Goal: Task Accomplishment & Management: Complete application form

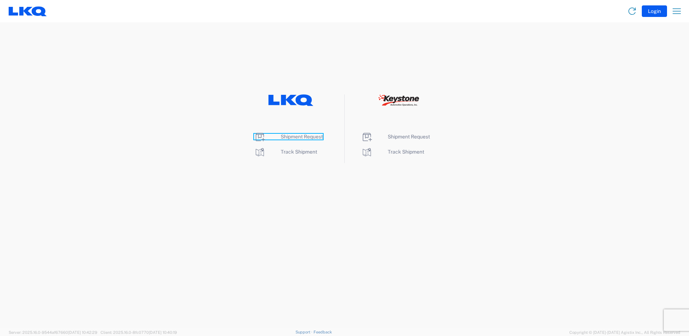
click at [302, 136] on span "Shipment Request" at bounding box center [302, 137] width 42 height 6
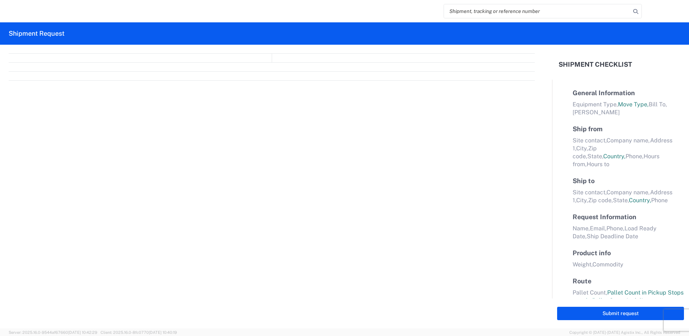
select select "FULL"
select select "LBS"
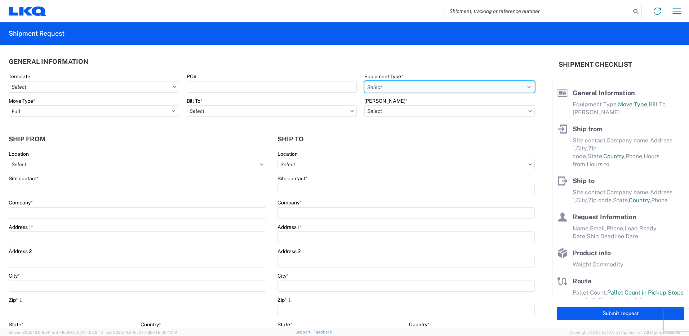
click at [473, 86] on select "Select 53’ Dry Van Flatbed Dropdeck (van) Lowboy (flatbed) Rail" at bounding box center [450, 87] width 171 height 12
select select "STDV"
click at [365, 81] on select "Select 53’ Dry Van Flatbed Dropdeck (van) Lowboy (flatbed) Rail" at bounding box center [450, 87] width 171 height 12
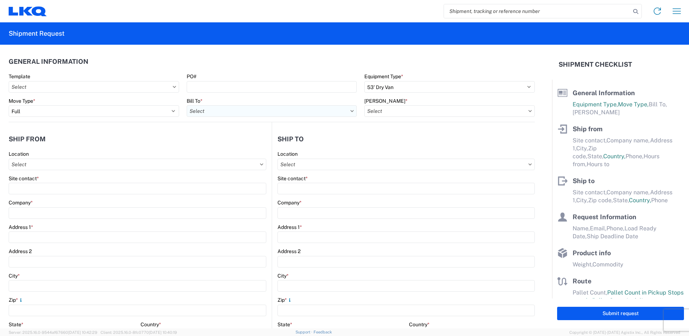
click at [324, 112] on input "Bill To *" at bounding box center [272, 111] width 171 height 12
type input "1130"
click at [220, 144] on div "1130 - LKQ [GEOGRAPHIC_DATA]" at bounding box center [250, 143] width 126 height 12
type input "1130 - LKQ [GEOGRAPHIC_DATA]"
click at [415, 112] on input "[PERSON_NAME] *" at bounding box center [450, 111] width 171 height 12
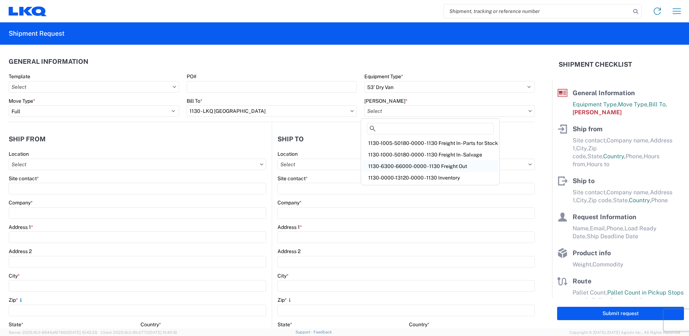
click at [407, 164] on div "1130-6300-66000-0000 - 1130 Freight Out" at bounding box center [431, 166] width 136 height 12
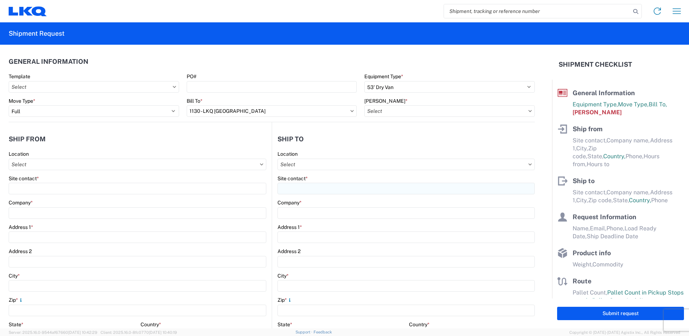
type input "1130-6300-66000-0000 - 1130 Freight Out"
click at [172, 164] on input "Location" at bounding box center [138, 165] width 258 height 12
type input "1130"
click at [48, 198] on div "1130 - LKQ [GEOGRAPHIC_DATA]" at bounding box center [73, 197] width 126 height 12
type input "1130 - LKQ [GEOGRAPHIC_DATA]"
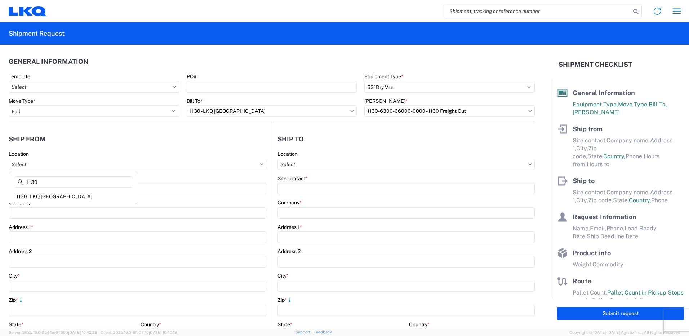
type input "LKQ Corporation"
type input "[STREET_ADDRESS]"
type input "[GEOGRAPHIC_DATA]"
type input "35172"
select select "AL"
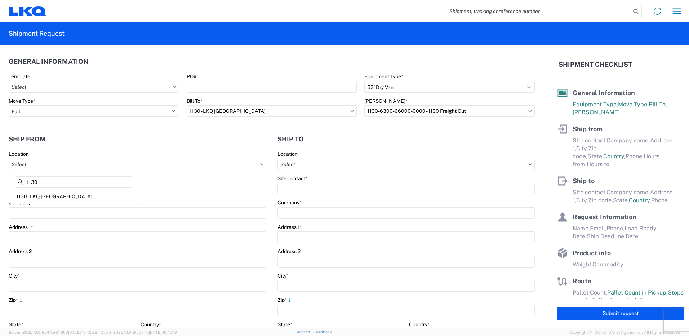
select select "US"
type input "[PHONE_NUMBER]"
type input "08:00"
type input "14:00"
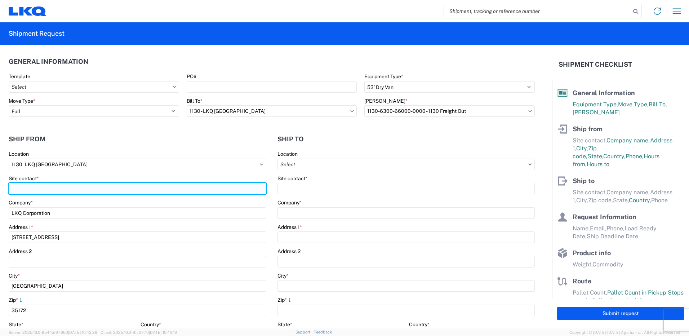
click at [132, 187] on input "Site contact *" at bounding box center [138, 189] width 258 height 12
type input "[PERSON_NAME]"
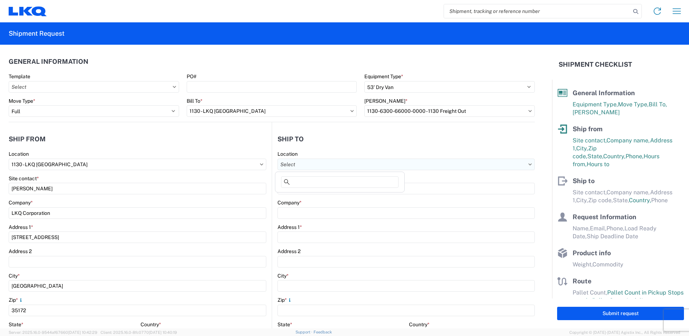
click at [320, 163] on input "Location" at bounding box center [406, 165] width 257 height 12
type input "3064"
click at [319, 196] on div "3064 - [GEOGRAPHIC_DATA] (064)" at bounding box center [340, 197] width 126 height 12
type input "3064 - [GEOGRAPHIC_DATA] (064)"
type input "LKQ Corporation"
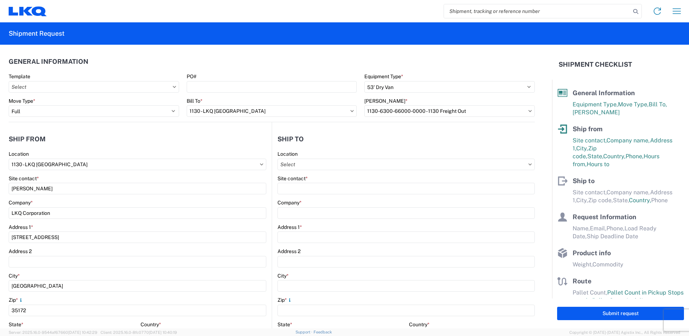
type input "[STREET_ADDRESS]"
type input "[GEOGRAPHIC_DATA]"
type input "30336"
select select "GA"
select select "US"
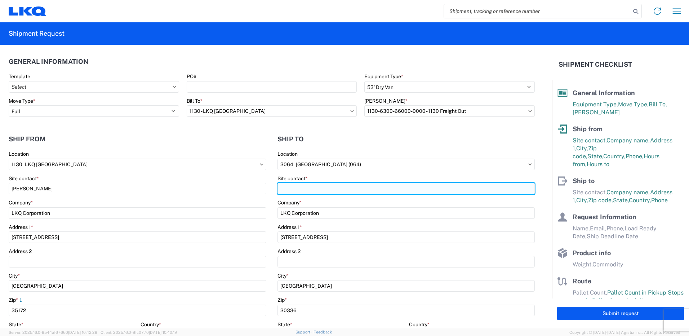
click at [326, 190] on input "Site contact *" at bounding box center [406, 189] width 257 height 12
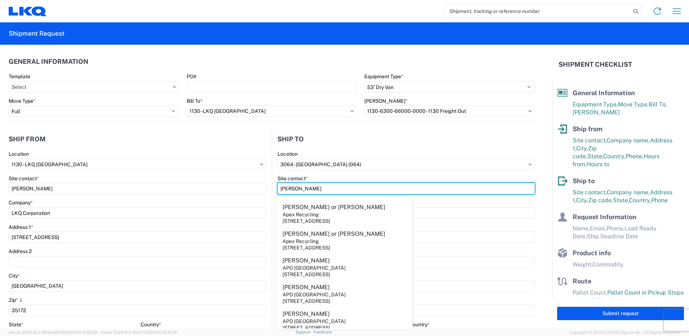
type input "[PERSON_NAME]"
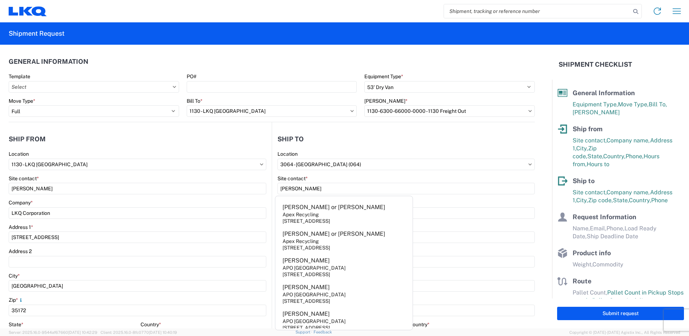
click at [272, 208] on main "3064 Location 3064 - [GEOGRAPHIC_DATA] [GEOGRAPHIC_DATA] (064) Site contact * […" at bounding box center [403, 293] width 263 height 284
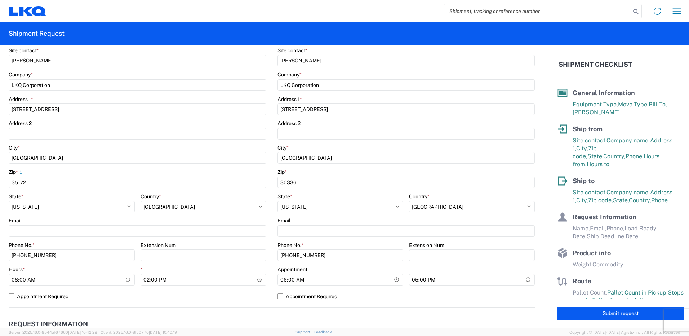
scroll to position [180, 0]
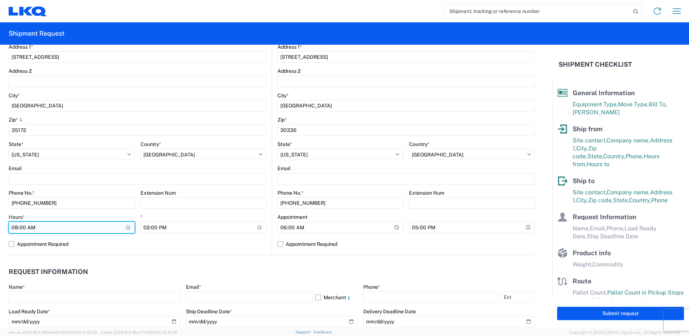
click at [16, 227] on input "08:00" at bounding box center [72, 228] width 126 height 12
type input "12:00"
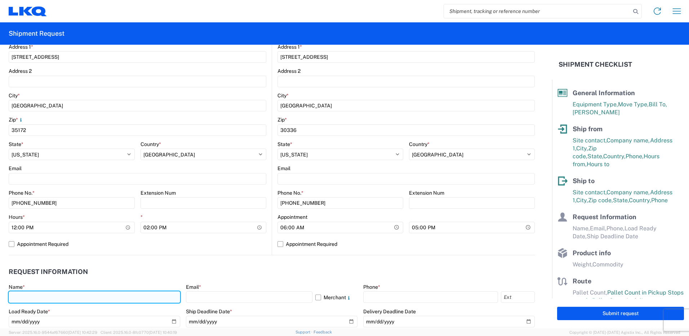
click at [140, 301] on input "text" at bounding box center [95, 297] width 172 height 12
type input "[PERSON_NAME]"
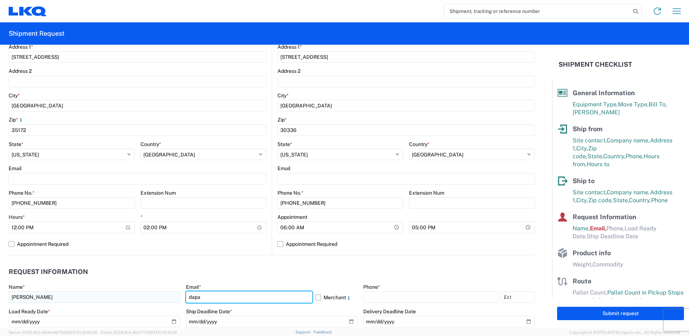
type input "[EMAIL_ADDRESS][DOMAIN_NAME]"
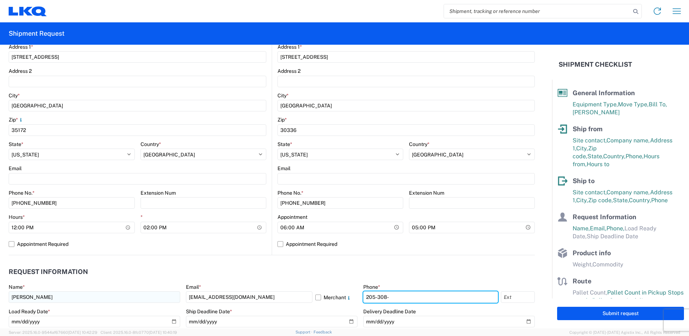
type input "[PHONE_NUMBER]"
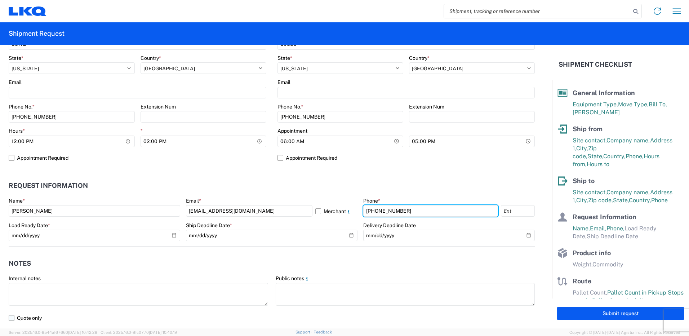
scroll to position [288, 0]
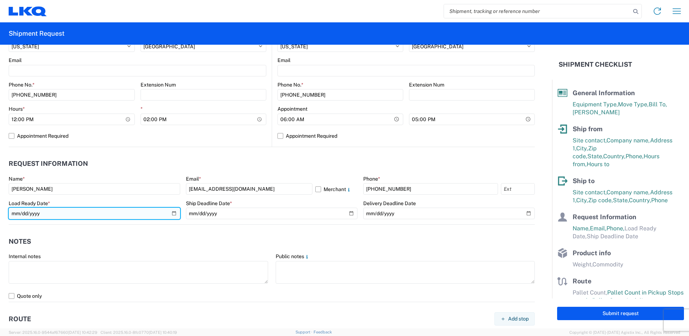
click at [173, 211] on input "date" at bounding box center [95, 214] width 172 height 12
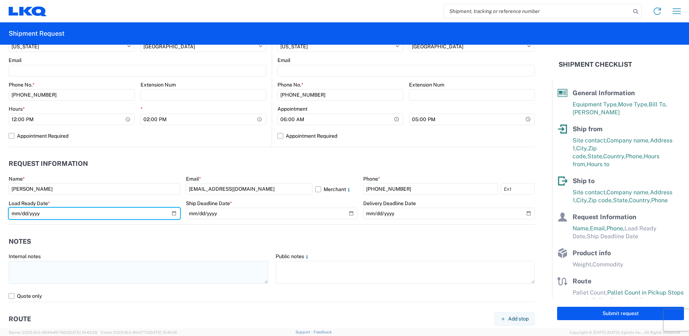
type input "[DATE]"
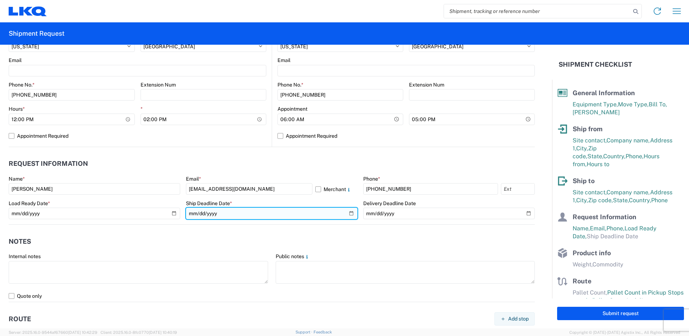
click at [349, 216] on input "date" at bounding box center [272, 214] width 172 height 12
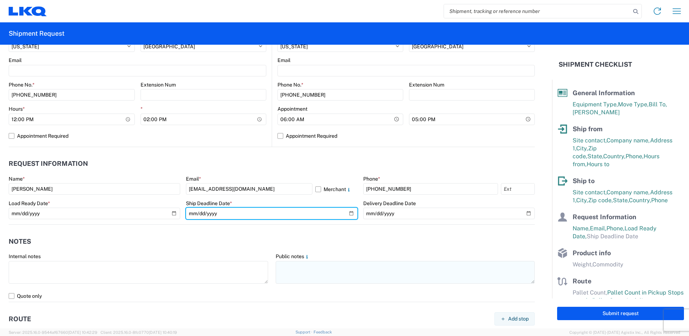
type input "[DATE]"
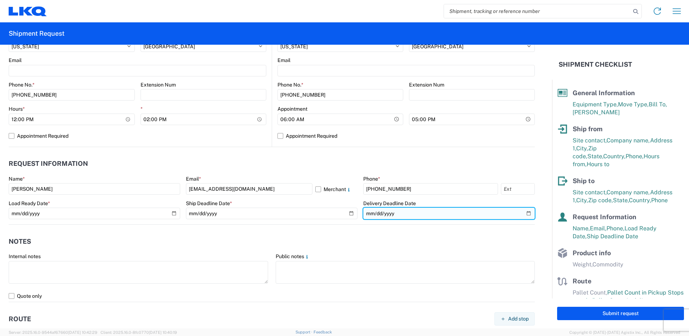
click at [526, 214] on input "date" at bounding box center [449, 214] width 172 height 12
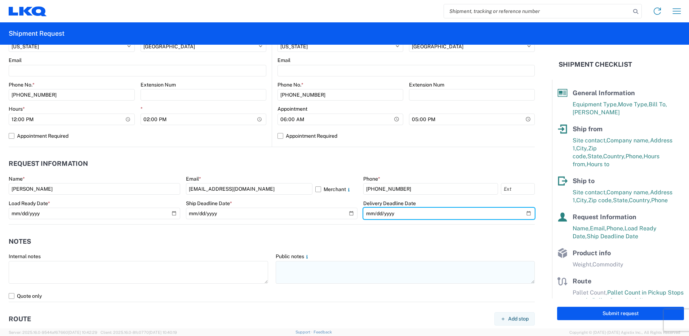
type input "[DATE]"
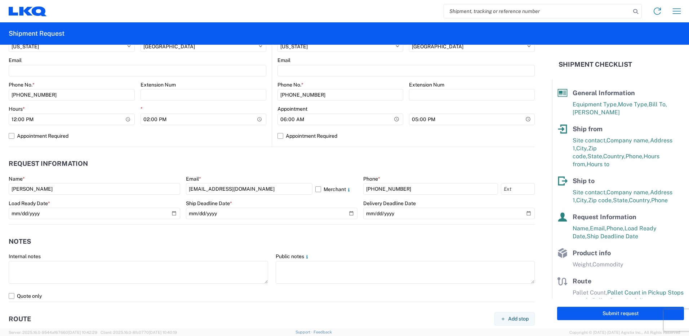
click at [276, 226] on agx-notes "Notes Internal notes Public notes Quote only" at bounding box center [272, 264] width 526 height 78
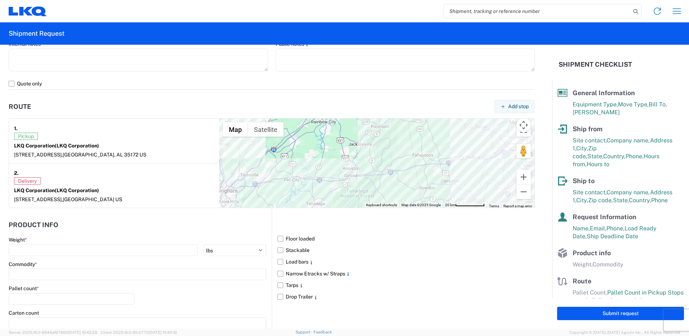
scroll to position [581, 0]
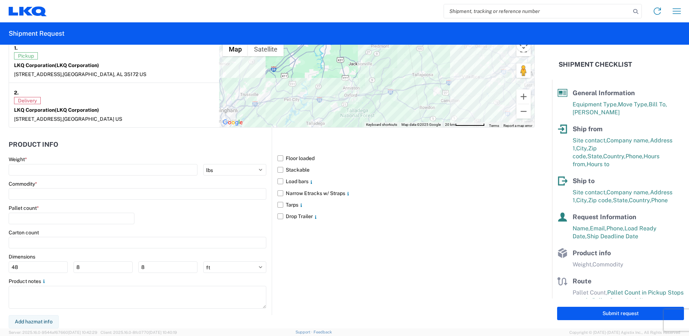
click at [167, 178] on main "Weight * kgs lbs Commodity * Pallet count * Carton count Dimensions 48 8 8 ft i…" at bounding box center [140, 235] width 263 height 159
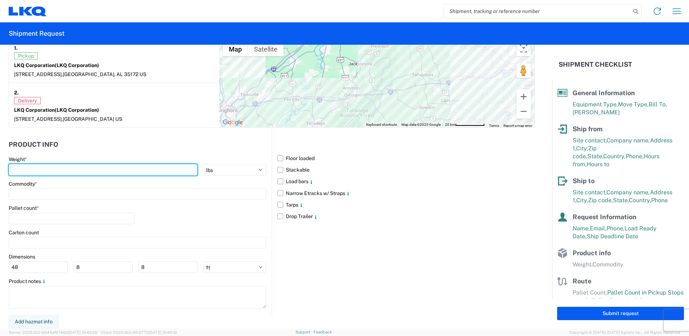
click at [167, 172] on input "number" at bounding box center [103, 170] width 189 height 12
type input "24000"
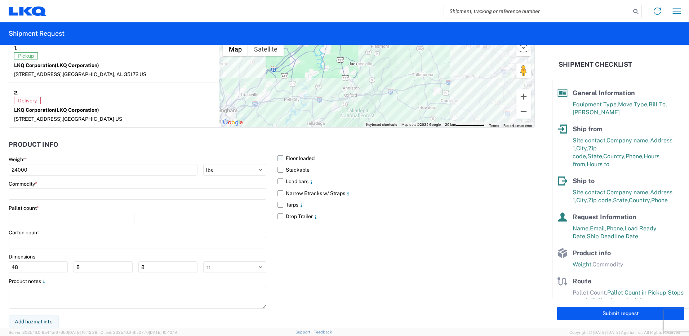
click at [279, 158] on label "Floor loaded" at bounding box center [406, 159] width 257 height 12
click at [0, 0] on input "Floor loaded" at bounding box center [0, 0] width 0 height 0
click at [279, 170] on label "Stackable" at bounding box center [406, 170] width 257 height 12
click at [0, 0] on input "Stackable" at bounding box center [0, 0] width 0 height 0
drag, startPoint x: 278, startPoint y: 180, endPoint x: 277, endPoint y: 184, distance: 4.7
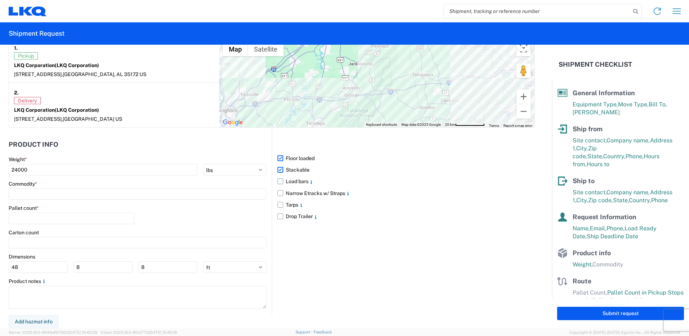
click at [278, 181] on label "Load bars" at bounding box center [406, 182] width 257 height 12
click at [0, 0] on input "Load bars" at bounding box center [0, 0] width 0 height 0
click at [132, 195] on input at bounding box center [138, 194] width 258 height 12
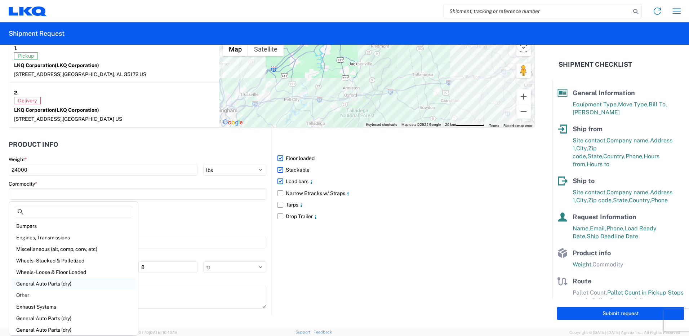
click at [43, 284] on div "General Auto Parts (dry)" at bounding box center [73, 284] width 126 height 12
type input "General Auto Parts (dry)"
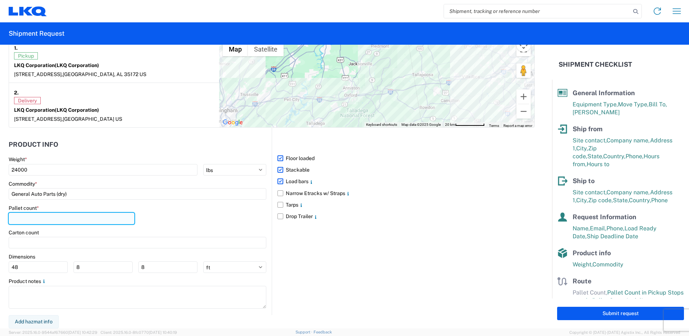
drag, startPoint x: 37, startPoint y: 219, endPoint x: 44, endPoint y: 212, distance: 9.4
click at [37, 218] on input "number" at bounding box center [72, 219] width 126 height 12
type input "22"
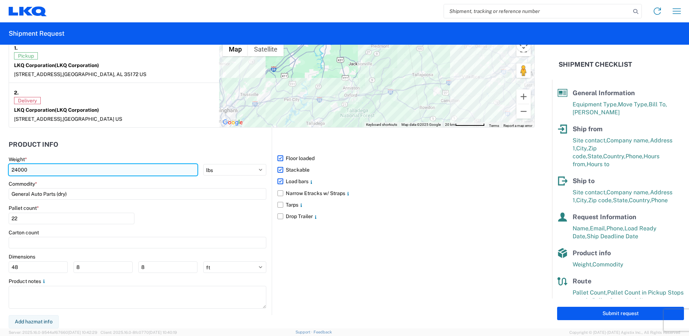
click at [54, 171] on input "24000" at bounding box center [103, 170] width 189 height 12
type input "2"
type input "22000"
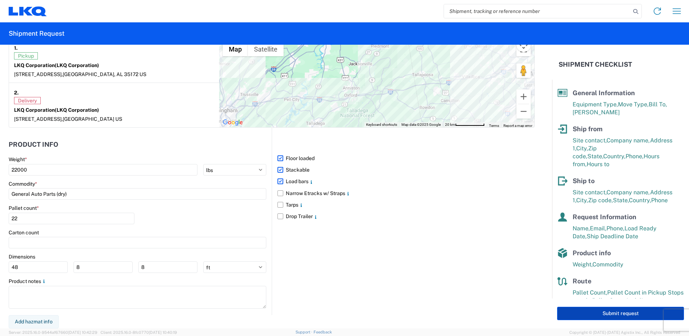
click at [584, 310] on button "Submit request" at bounding box center [620, 313] width 127 height 13
select select "US"
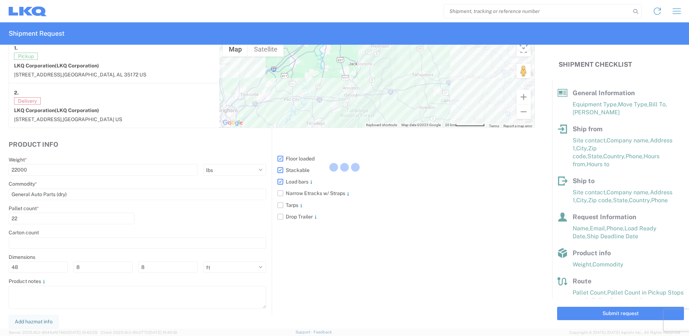
scroll to position [581, 0]
